Goal: Navigation & Orientation: Find specific page/section

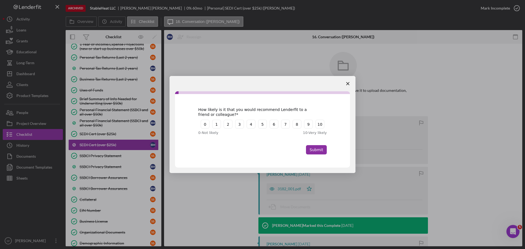
click at [347, 83] on polygon "Close survey" at bounding box center [347, 83] width 3 height 3
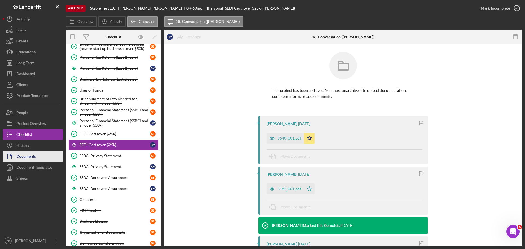
click at [36, 155] on button "Documents" at bounding box center [33, 156] width 60 height 11
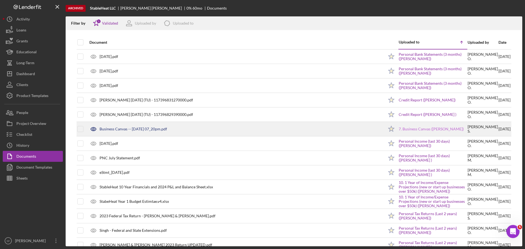
click at [412, 128] on link "7. Business Canvas ([PERSON_NAME])" at bounding box center [430, 129] width 65 height 4
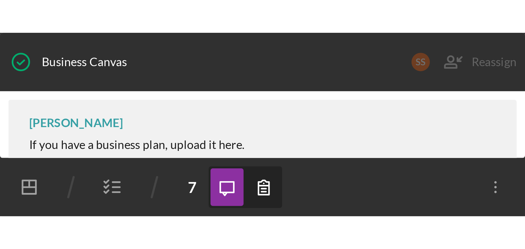
scroll to position [83, 0]
